Goal: Navigation & Orientation: Find specific page/section

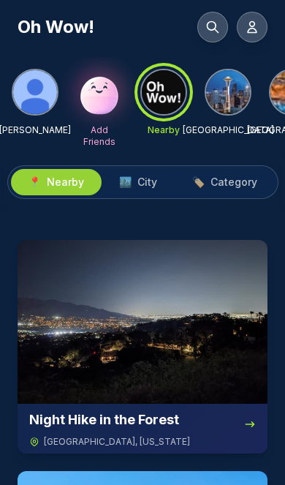
click at [160, 91] on div at bounding box center [164, 92] width 53 height 53
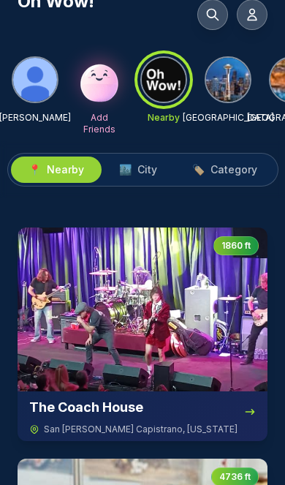
scroll to position [14, 0]
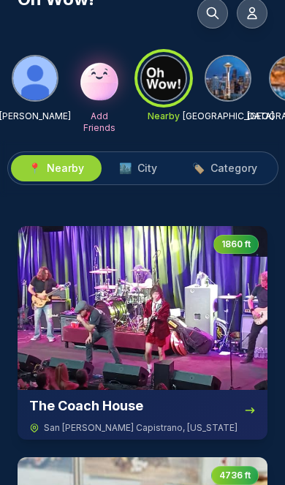
click at [176, 319] on img at bounding box center [143, 308] width 250 height 164
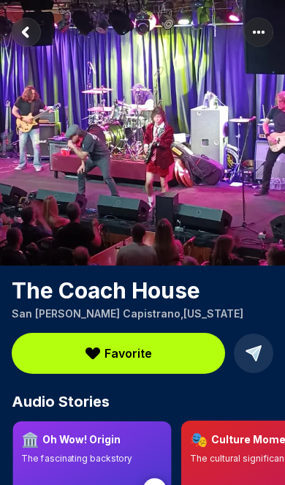
click at [156, 484] on circle at bounding box center [155, 490] width 24 height 24
click at [149, 435] on div "🏛️ Oh Wow! Origin" at bounding box center [92, 440] width 142 height 20
click at [168, 483] on icon at bounding box center [157, 492] width 44 height 44
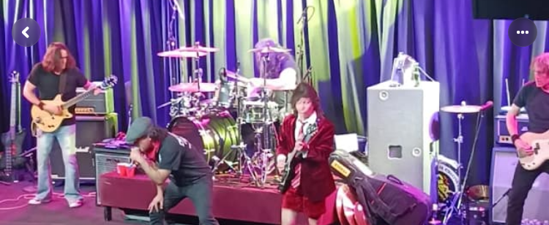
scroll to position [24, 0]
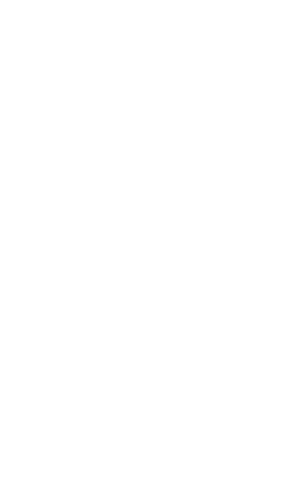
scroll to position [71, 0]
